Goal: Information Seeking & Learning: Learn about a topic

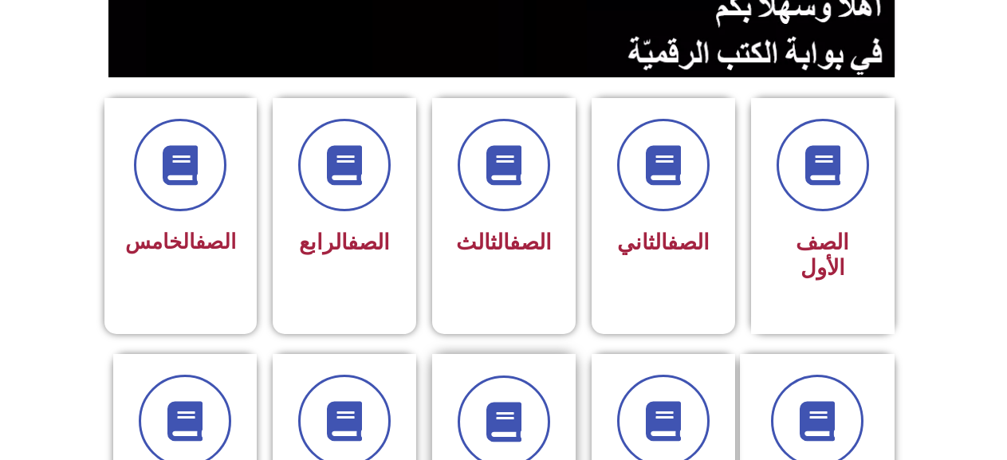
scroll to position [399, 0]
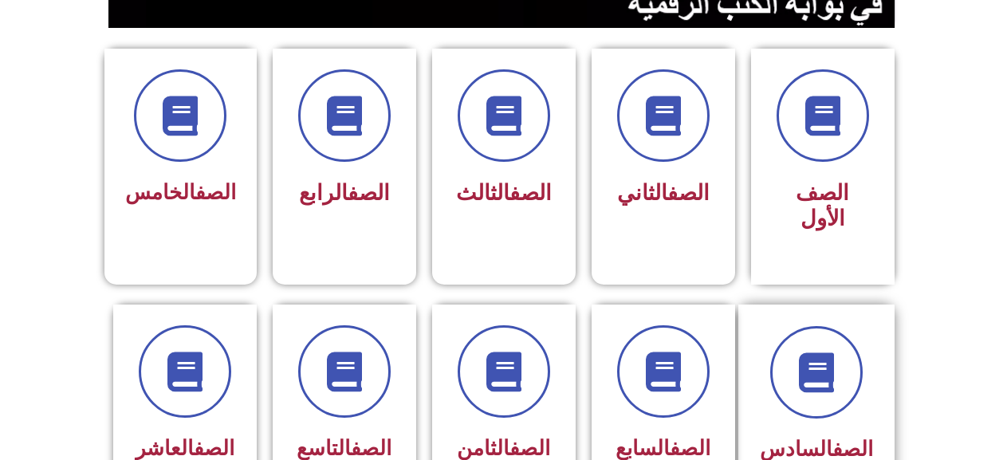
click at [857, 437] on link "الصف" at bounding box center [852, 449] width 41 height 24
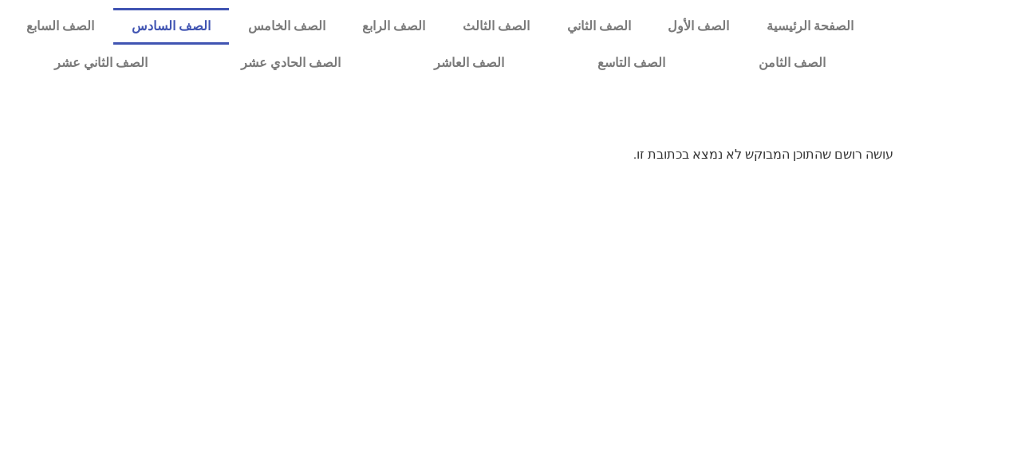
click at [226, 30] on link "الصف السادس" at bounding box center [171, 26] width 116 height 37
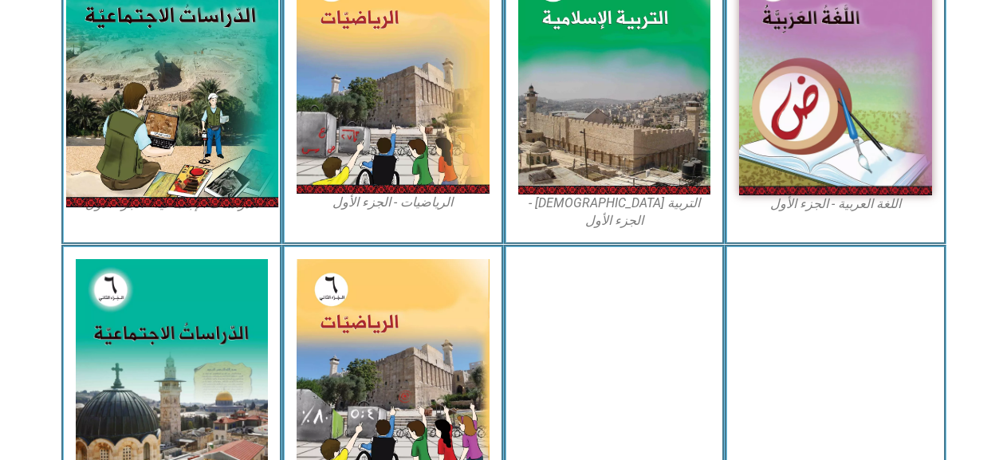
scroll to position [558, 0]
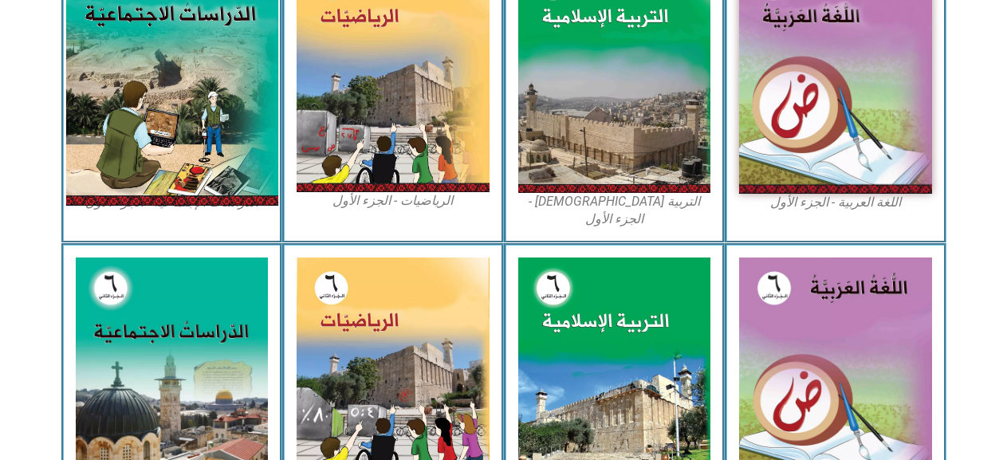
click at [214, 82] on img at bounding box center [171, 73] width 212 height 265
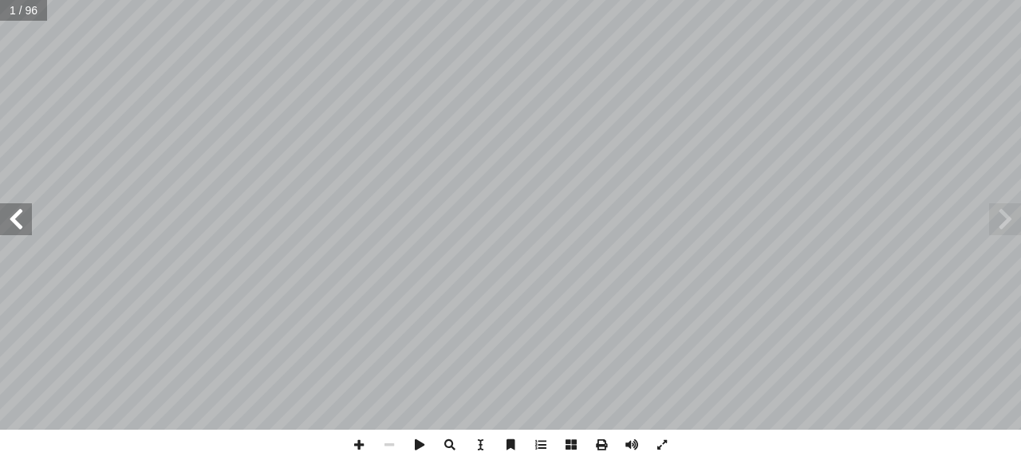
click at [14, 230] on span at bounding box center [16, 219] width 32 height 32
click at [10, 219] on span at bounding box center [16, 219] width 32 height 32
click at [10, 218] on span at bounding box center [16, 219] width 32 height 32
click at [10, 214] on span at bounding box center [16, 219] width 32 height 32
click at [15, 208] on span at bounding box center [16, 219] width 32 height 32
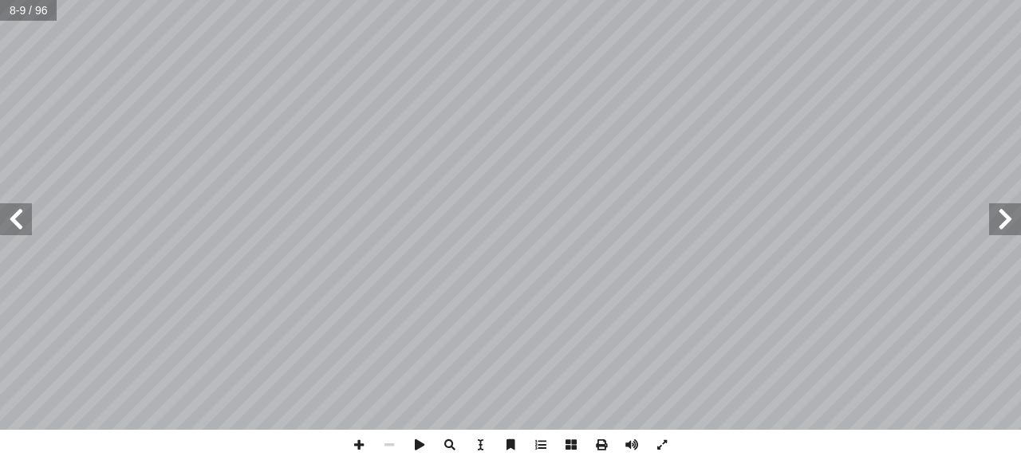
click at [23, 221] on span at bounding box center [16, 219] width 32 height 32
click at [23, 215] on span at bounding box center [16, 219] width 32 height 32
click at [22, 211] on span at bounding box center [16, 219] width 32 height 32
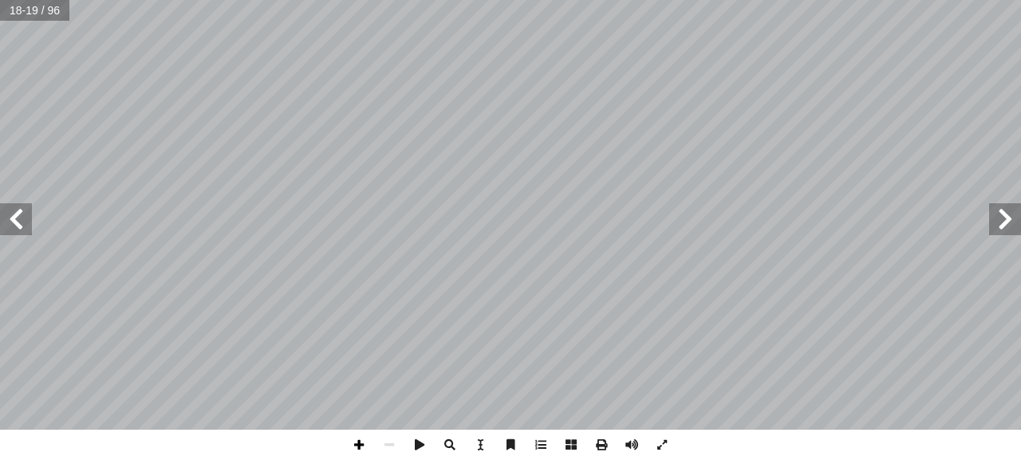
click at [363, 443] on span at bounding box center [359, 445] width 30 height 30
